Goal: Navigation & Orientation: Find specific page/section

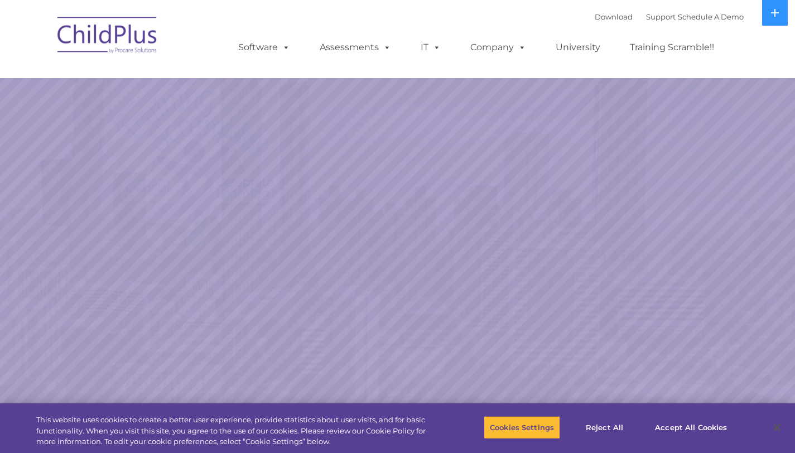
select select "MEDIUM"
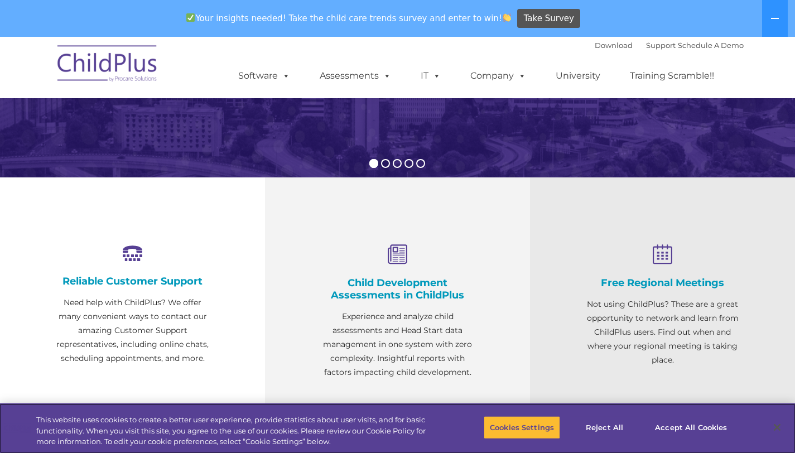
scroll to position [307, 0]
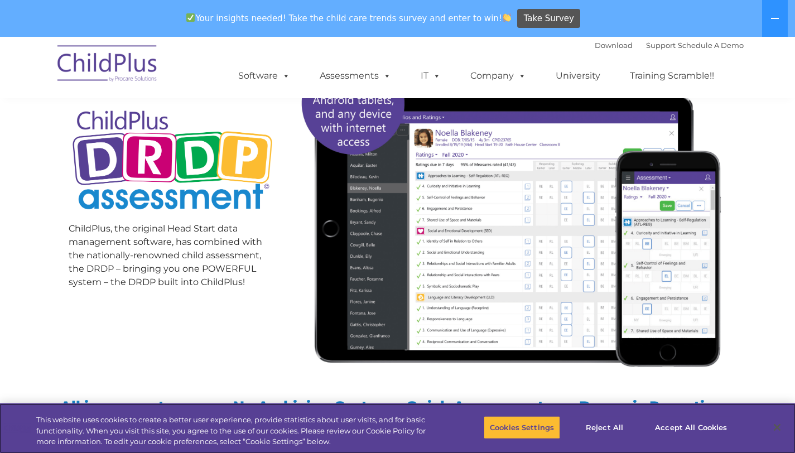
scroll to position [184, 0]
